Goal: Task Accomplishment & Management: Manage account settings

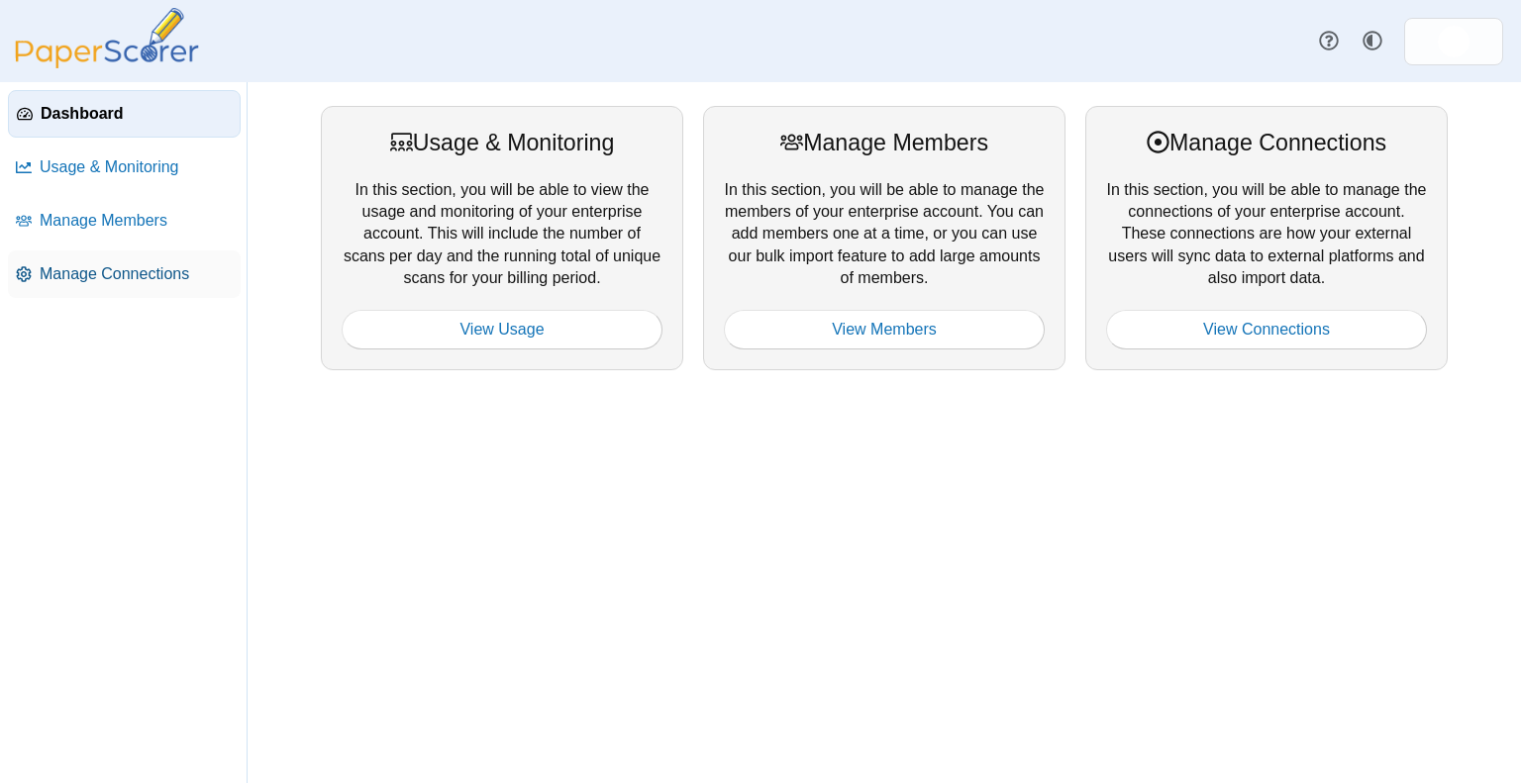
click at [130, 280] on span "Manage Connections" at bounding box center [136, 274] width 193 height 22
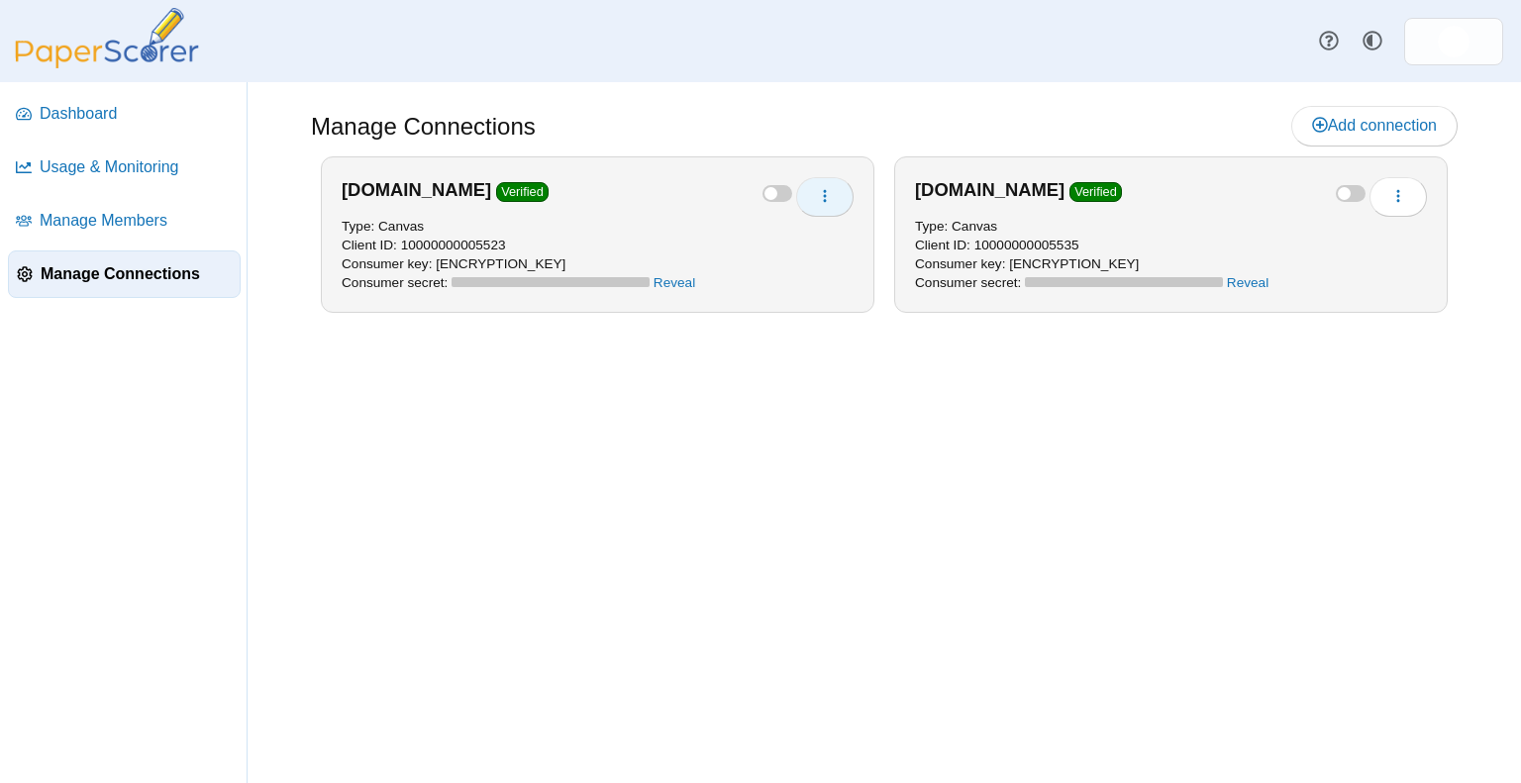
click at [842, 199] on button "button" at bounding box center [824, 197] width 57 height 40
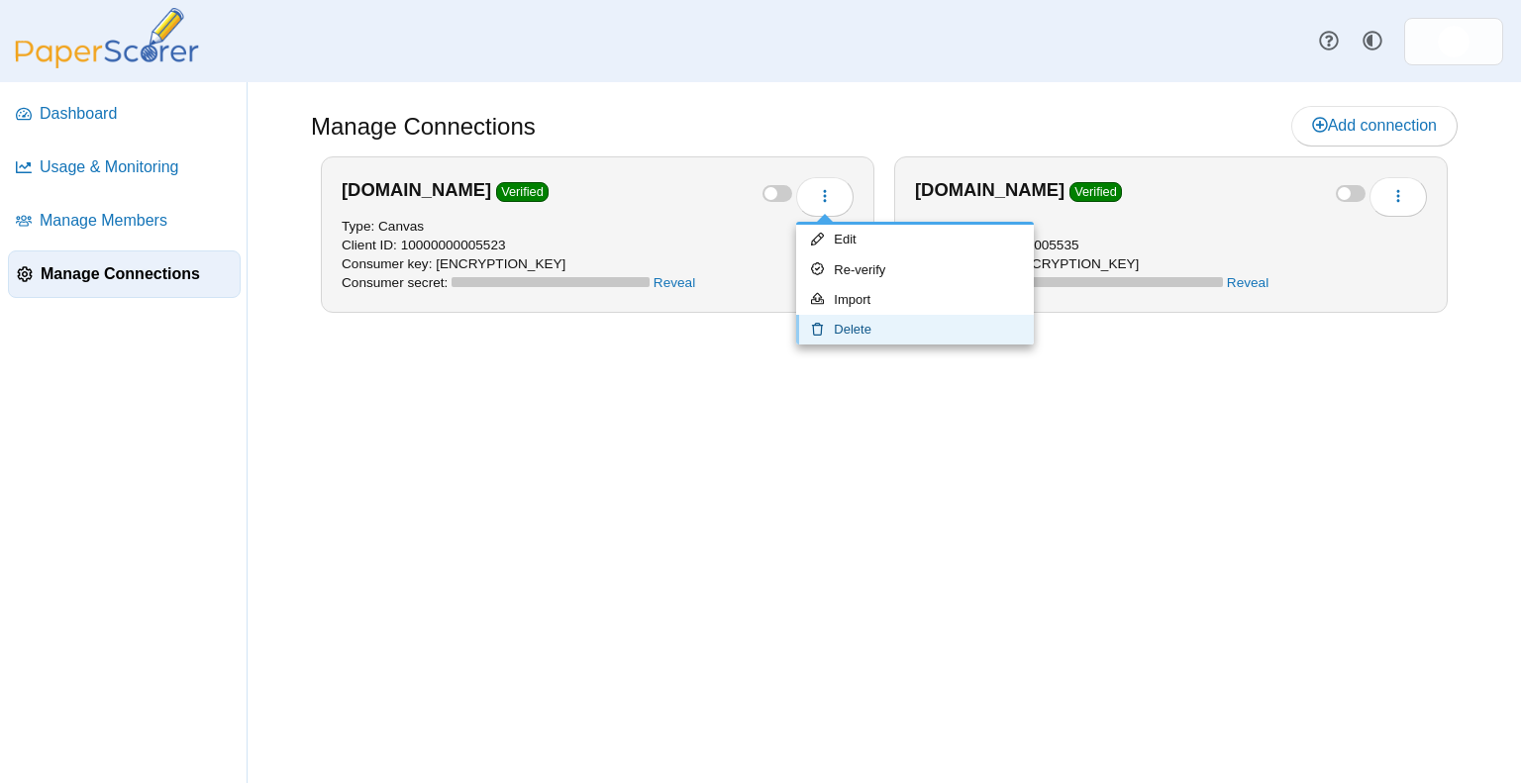
click at [818, 336] on link "Delete" at bounding box center [915, 330] width 238 height 30
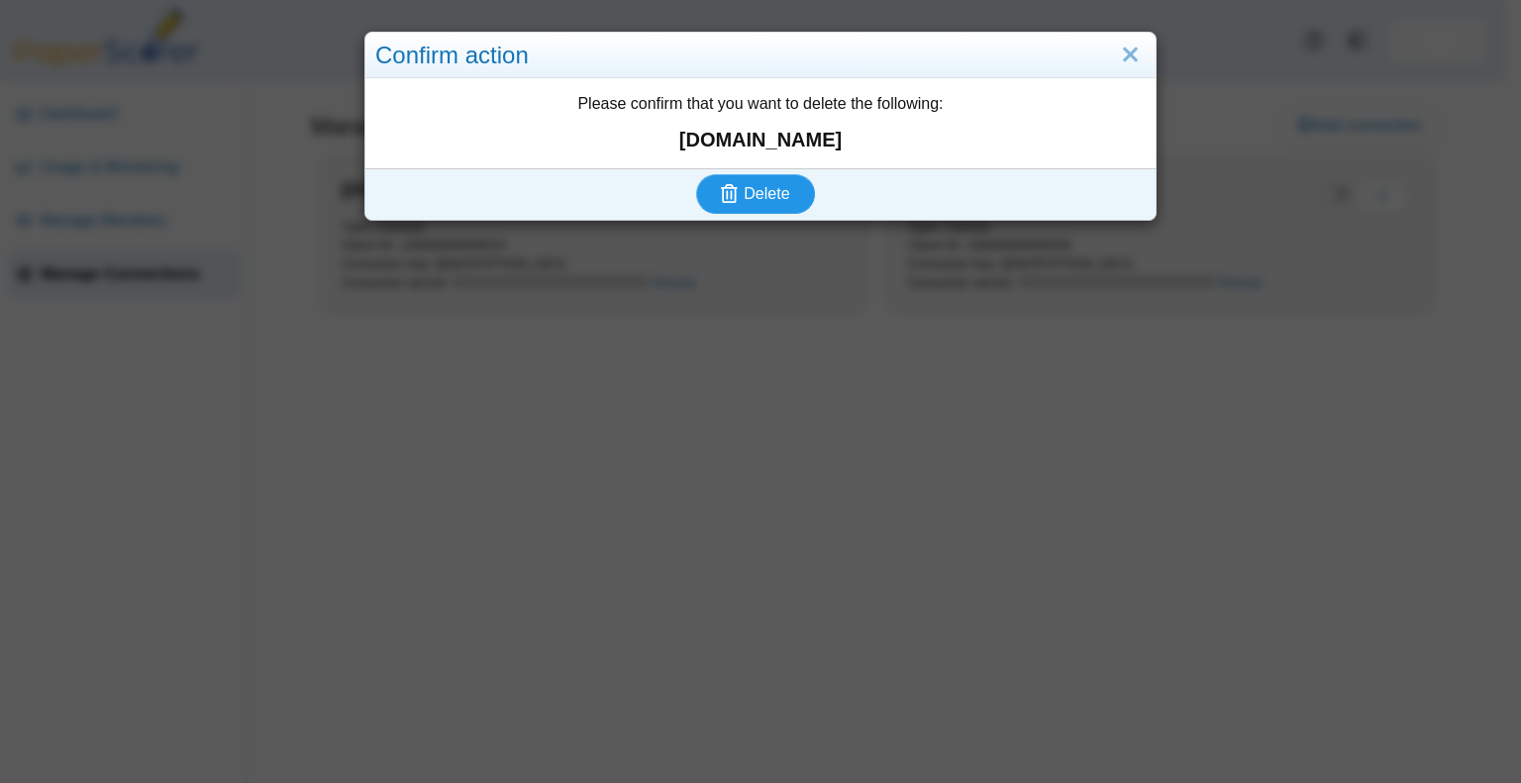
click at [738, 177] on button "Delete" at bounding box center [755, 194] width 119 height 40
